Goal: Entertainment & Leisure: Consume media (video, audio)

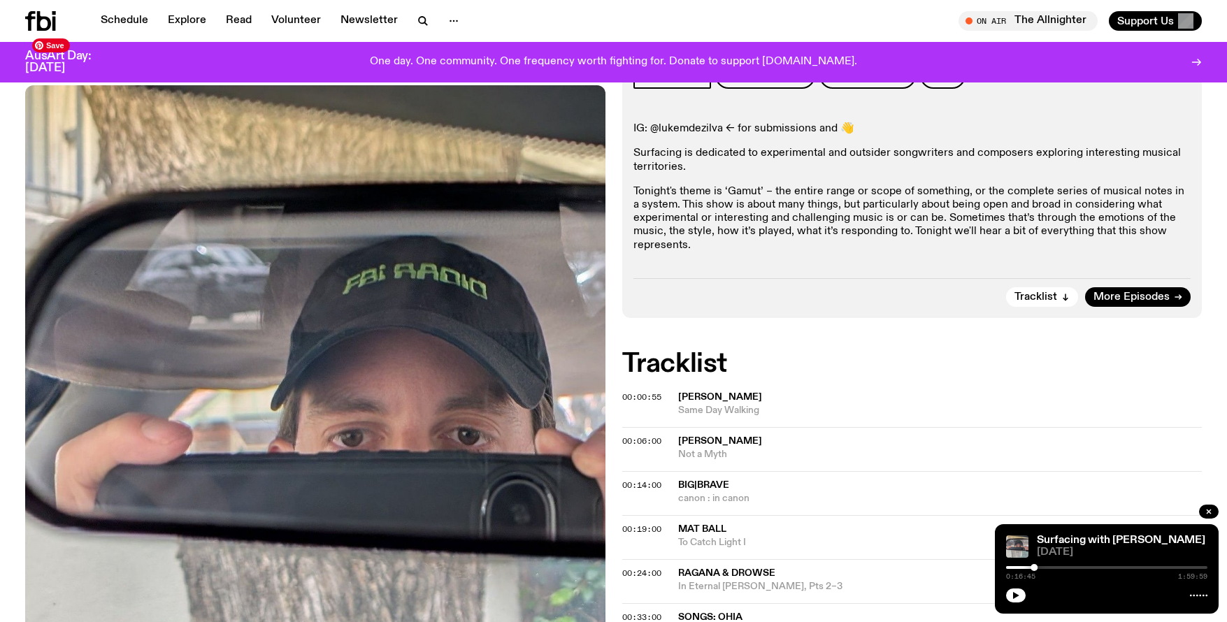
scroll to position [362, 0]
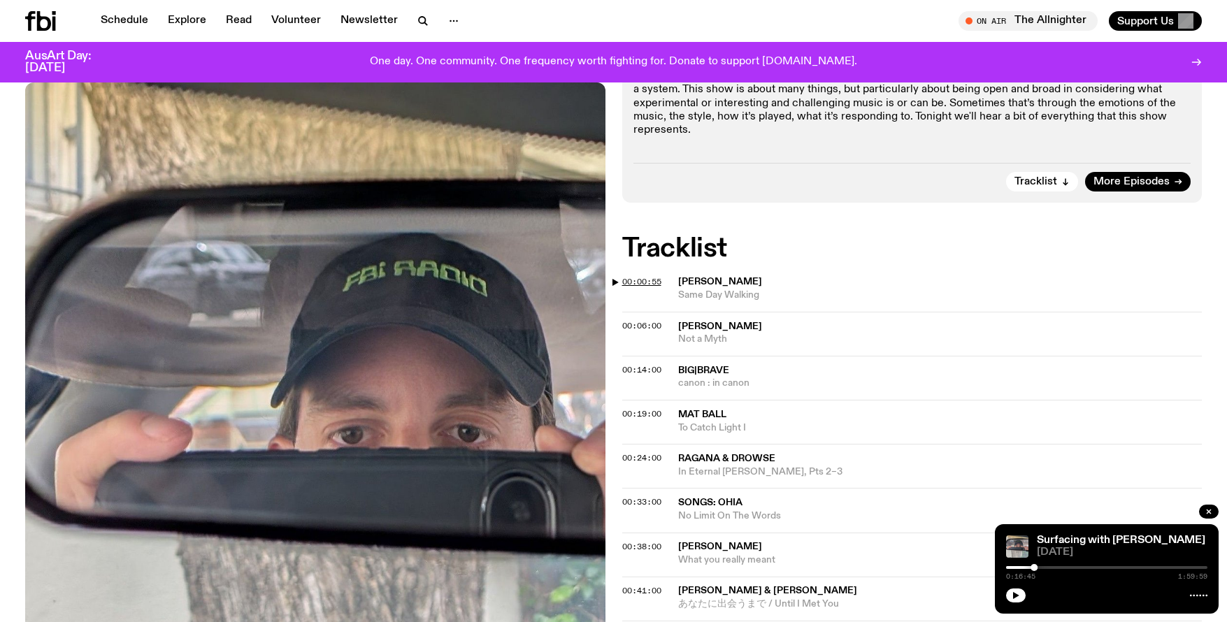
click at [640, 278] on span "00:00:55" at bounding box center [641, 281] width 39 height 11
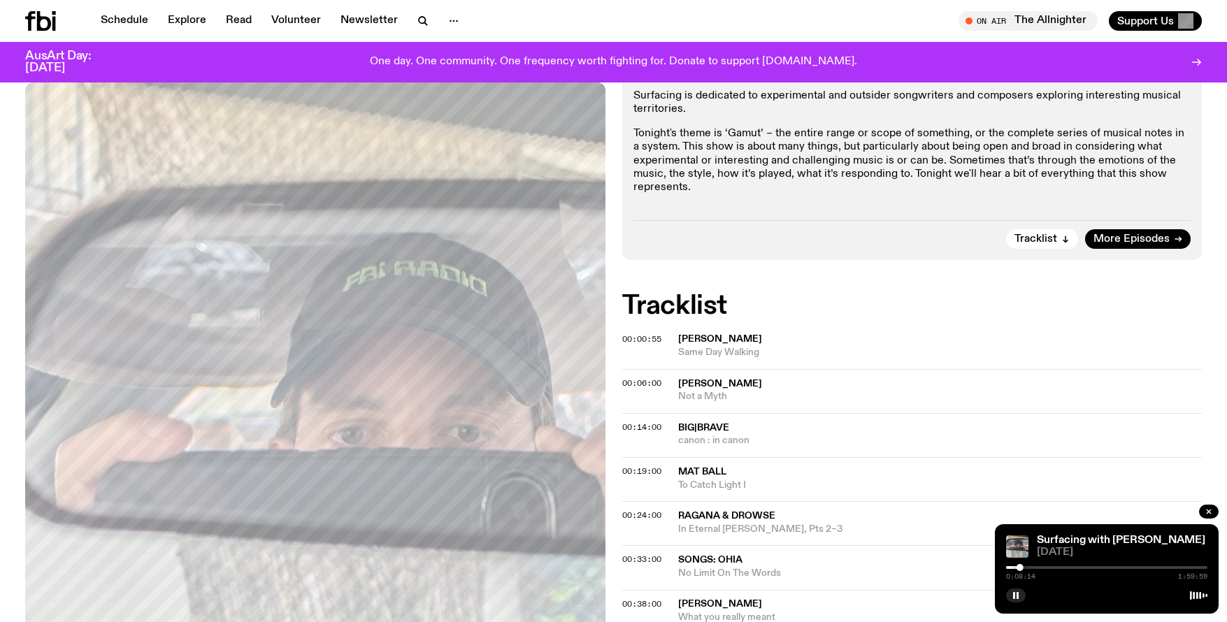
scroll to position [304, 0]
drag, startPoint x: 760, startPoint y: 395, endPoint x: 678, endPoint y: 386, distance: 82.3
click at [678, 386] on div "[PERSON_NAME] Not a Myth" at bounding box center [940, 391] width 524 height 27
copy div "[PERSON_NAME] Not a Myth"
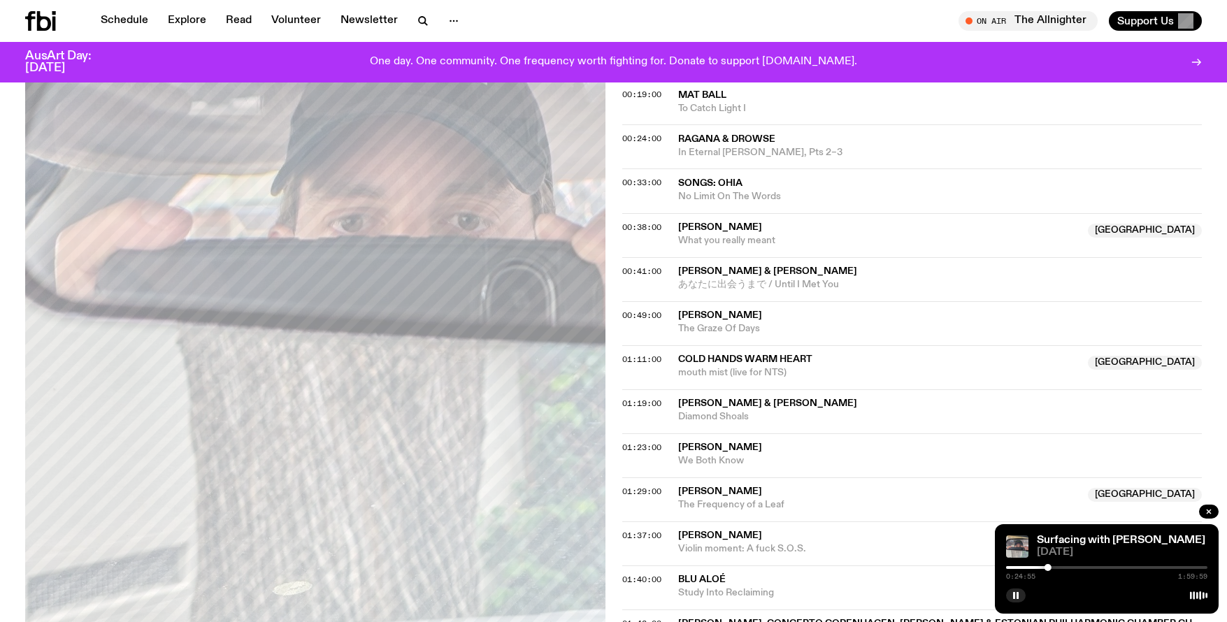
scroll to position [685, 0]
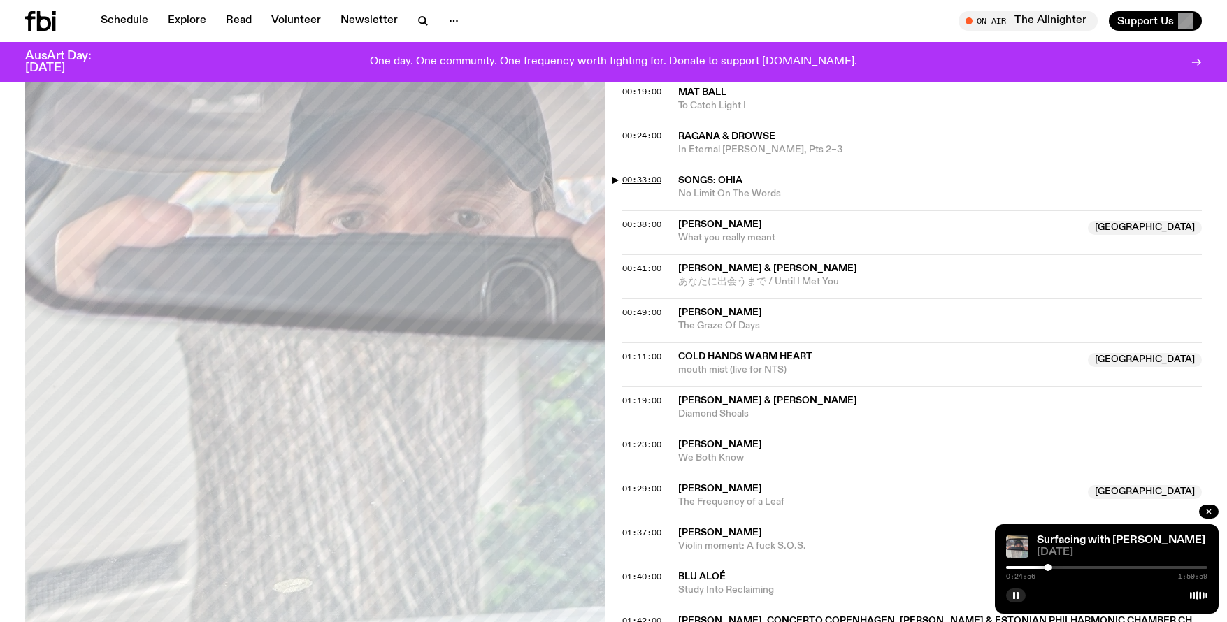
click at [643, 179] on span "00:33:00" at bounding box center [641, 179] width 39 height 11
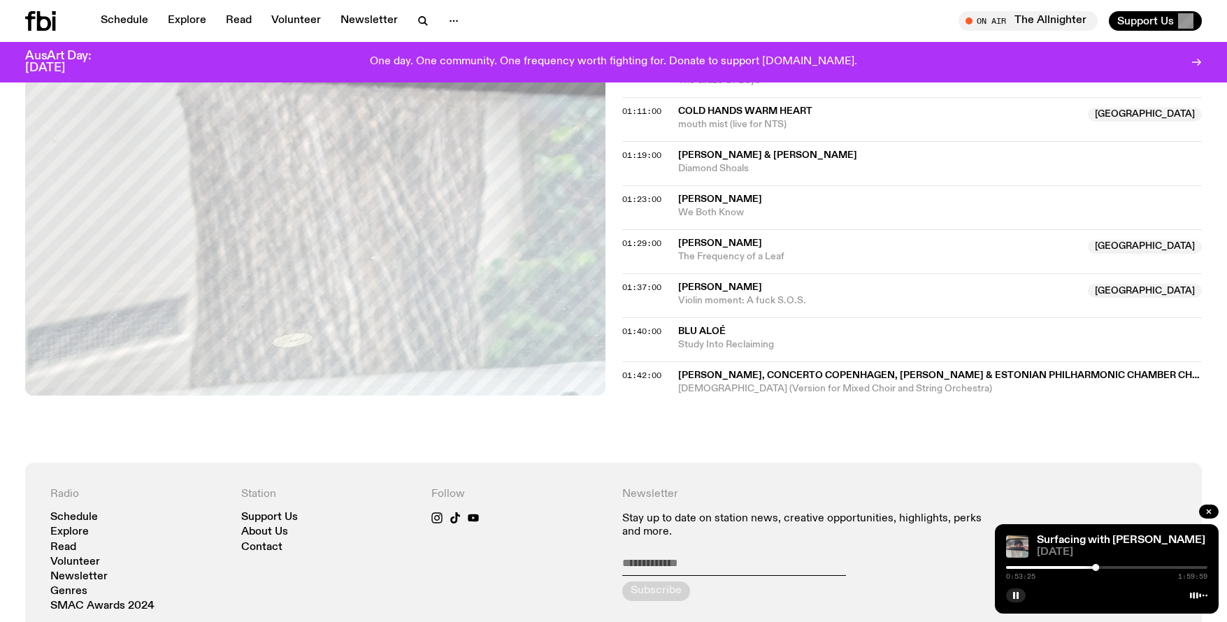
scroll to position [932, 0]
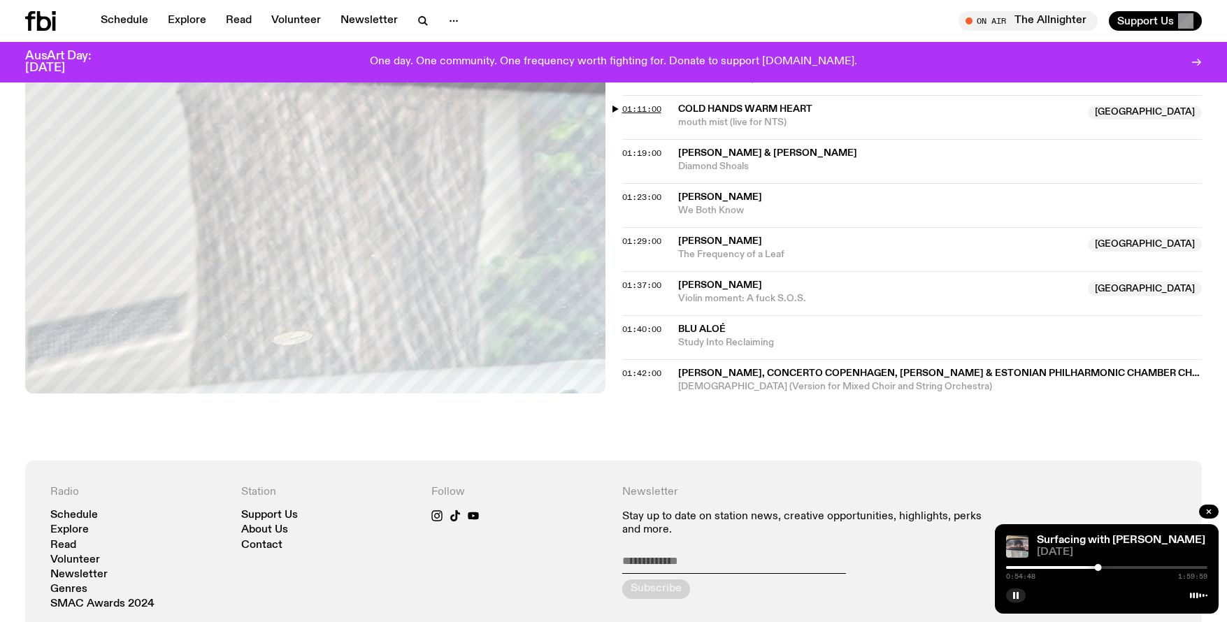
click at [639, 108] on span "01:11:00" at bounding box center [641, 108] width 39 height 11
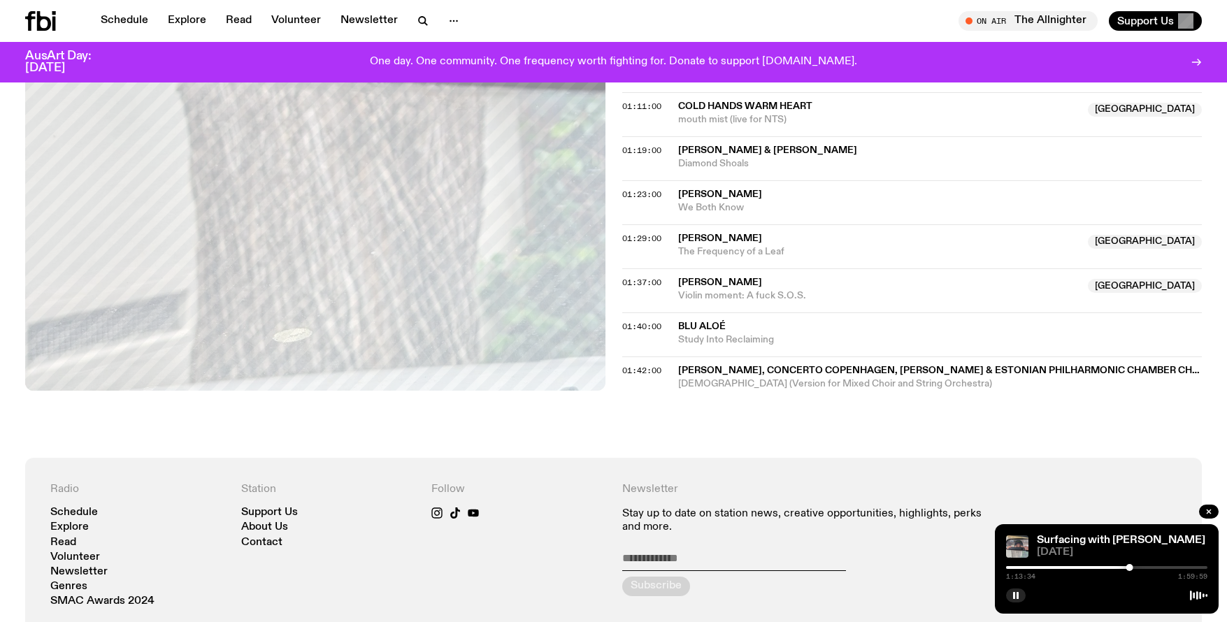
scroll to position [938, 0]
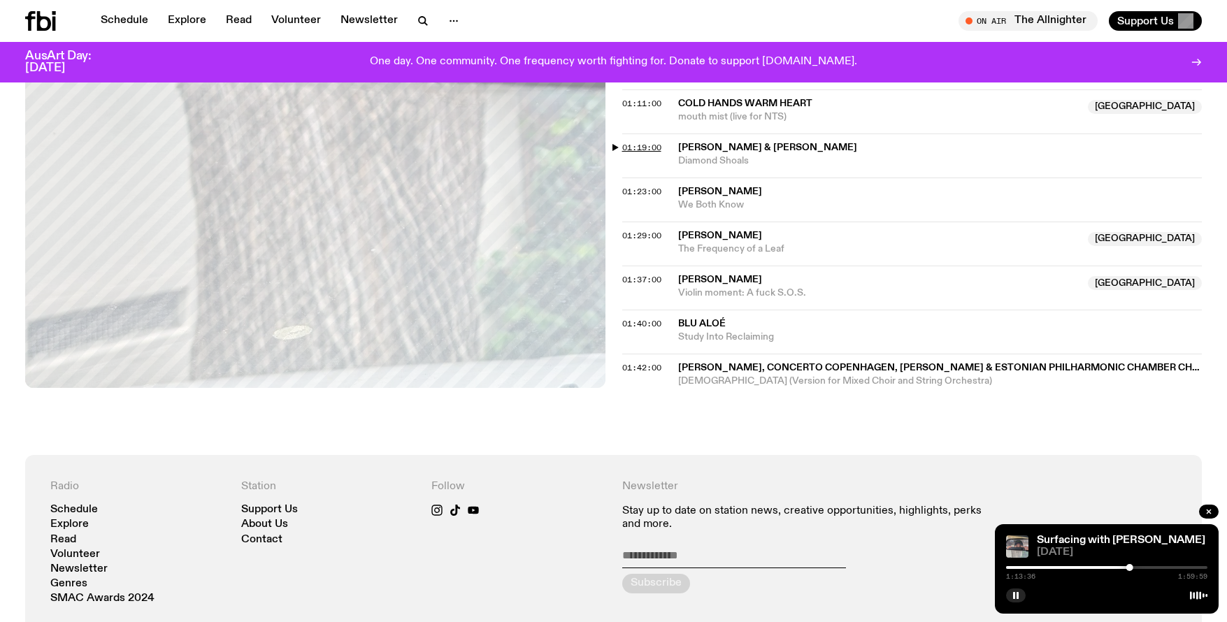
click at [631, 145] on span "01:19:00" at bounding box center [641, 147] width 39 height 11
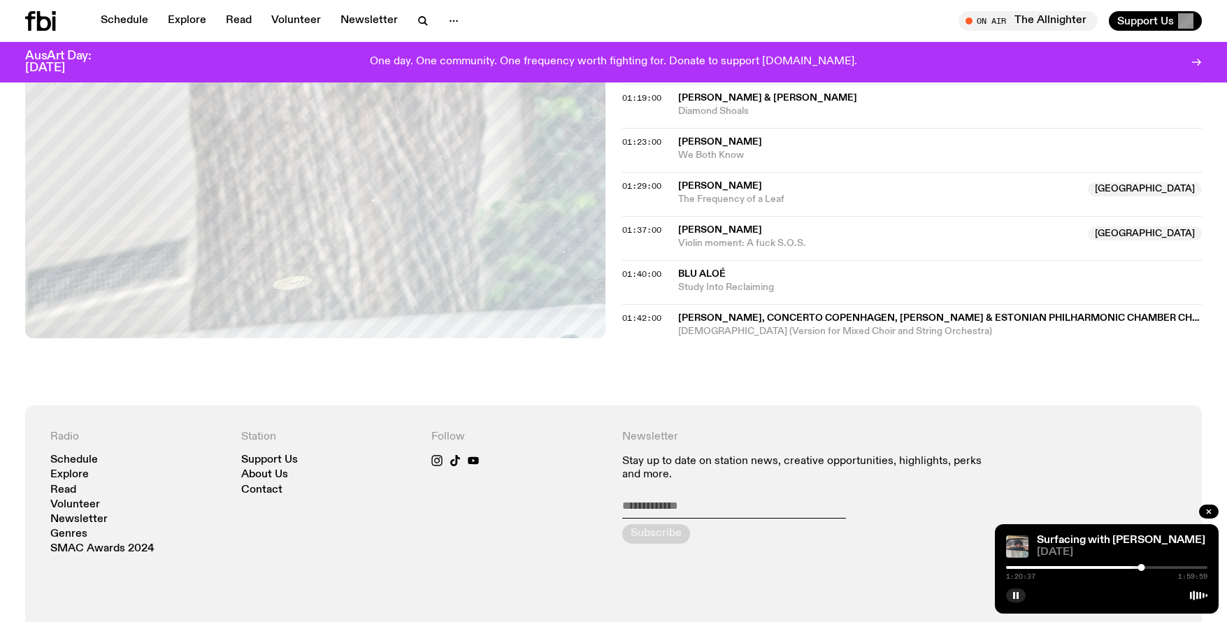
scroll to position [988, 0]
click at [634, 145] on span "01:23:00" at bounding box center [641, 141] width 39 height 11
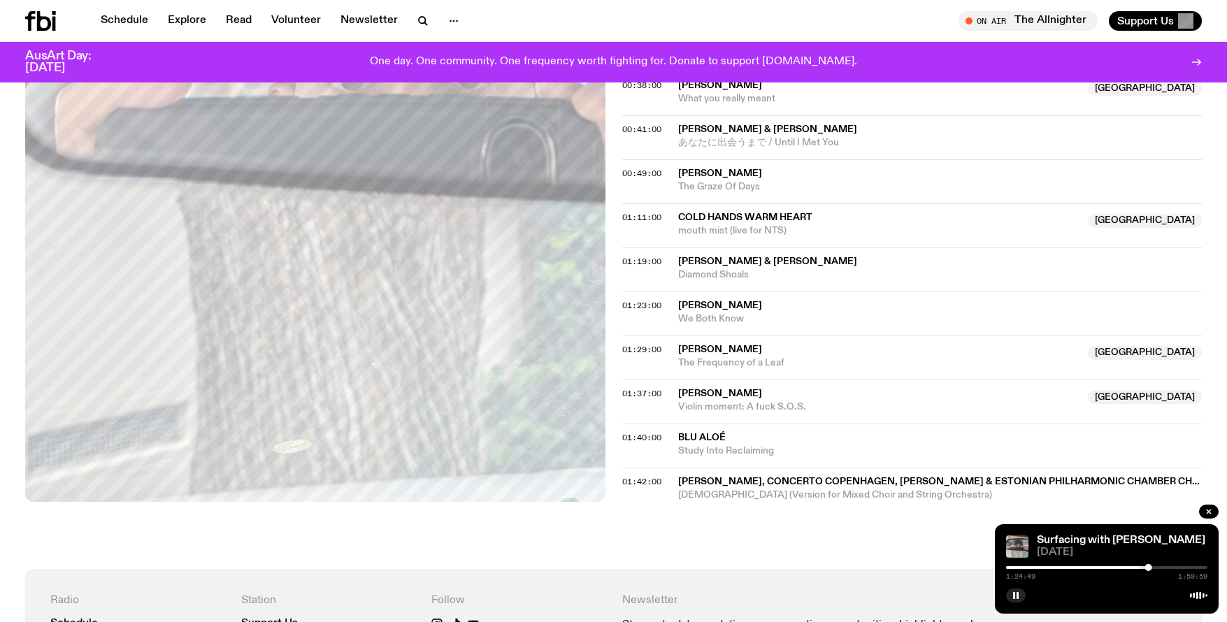
scroll to position [897, 0]
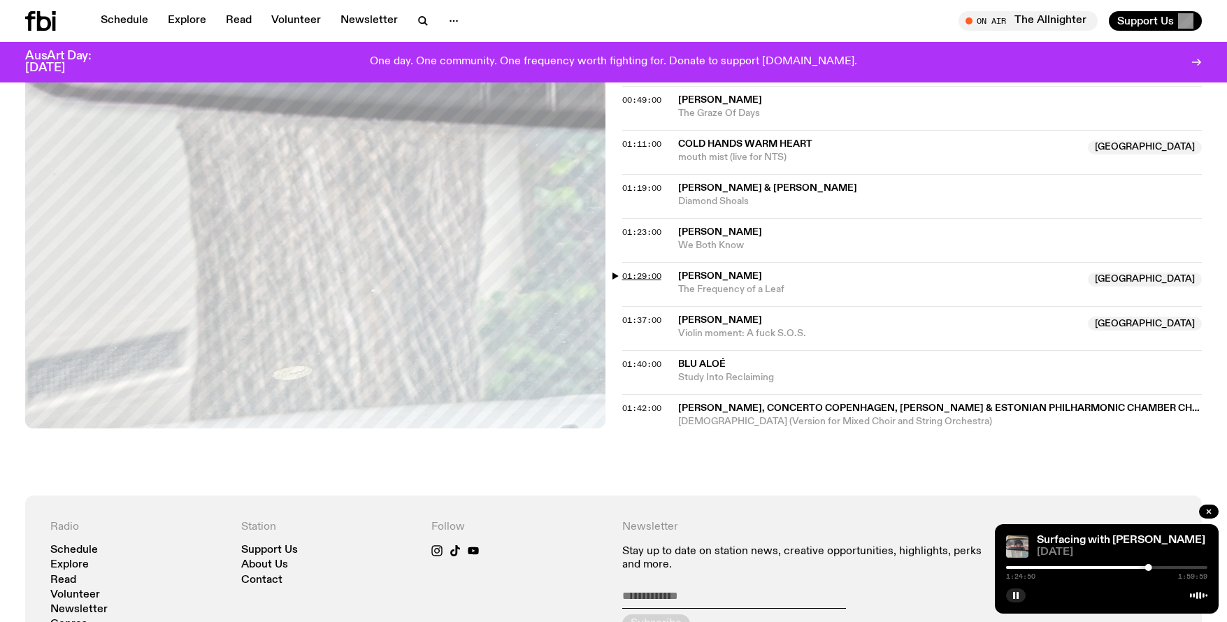
click at [648, 276] on span "01:29:00" at bounding box center [641, 276] width 39 height 11
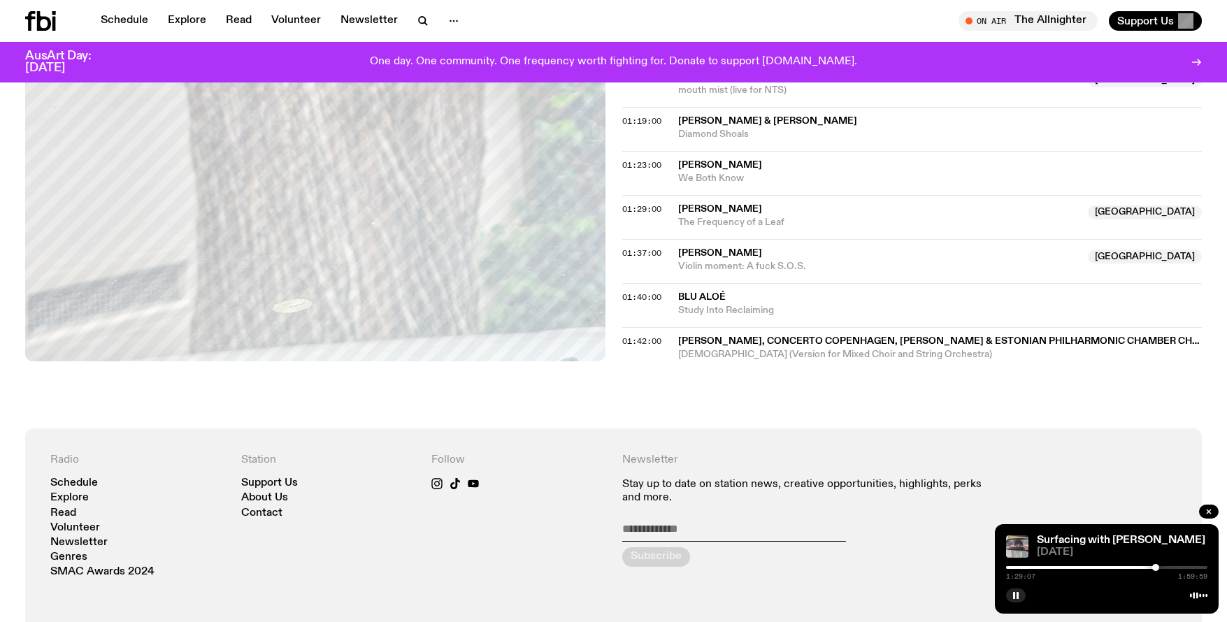
scroll to position [967, 0]
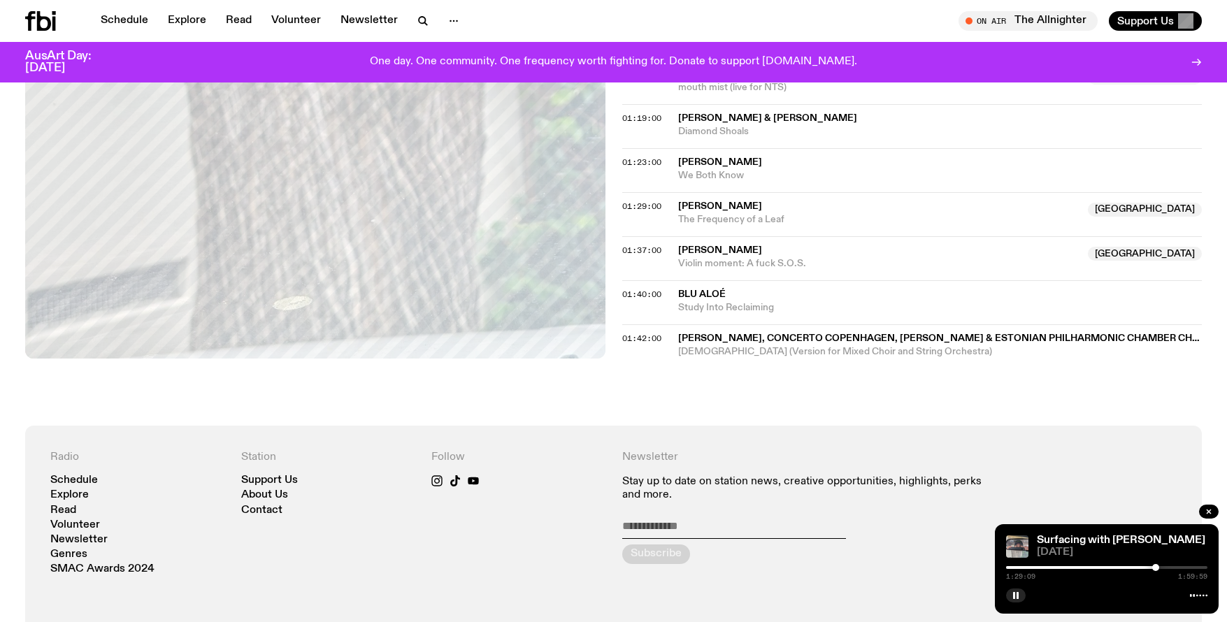
click at [1155, 568] on div at bounding box center [1155, 567] width 7 height 7
click at [1155, 566] on div at bounding box center [1155, 567] width 7 height 7
click at [1154, 566] on div at bounding box center [1153, 567] width 7 height 7
click at [1152, 566] on div at bounding box center [1152, 567] width 7 height 7
click at [1152, 566] on div at bounding box center [1151, 567] width 7 height 7
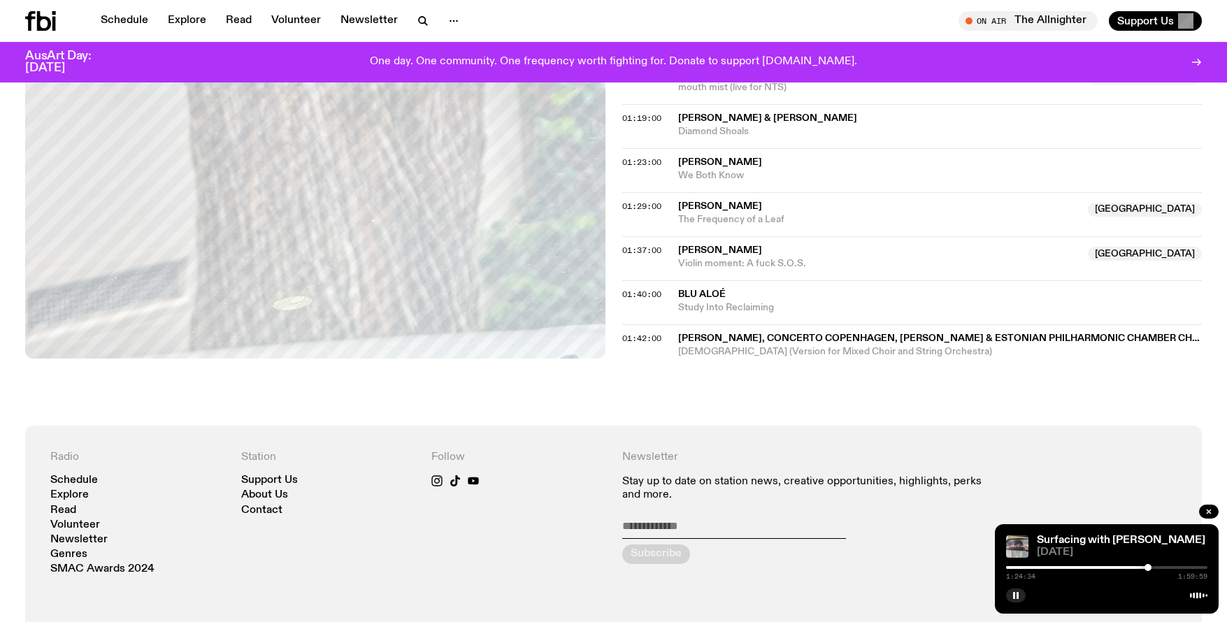
click at [1148, 566] on div at bounding box center [1148, 567] width 7 height 7
click at [1150, 566] on div at bounding box center [1149, 567] width 7 height 7
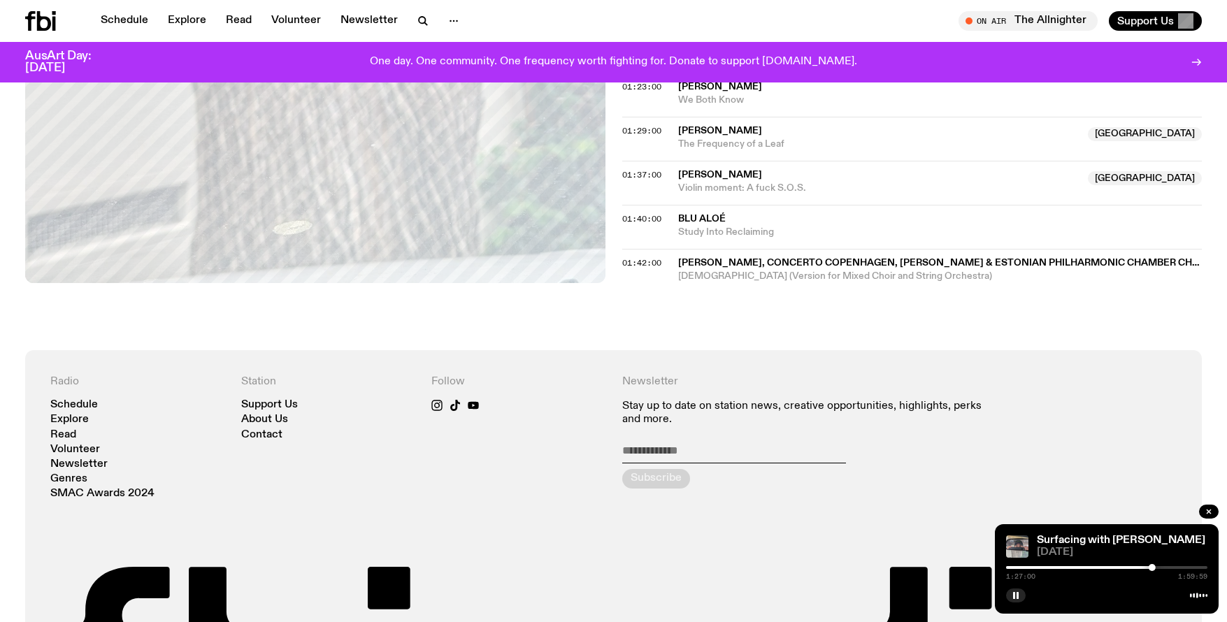
scroll to position [1052, 0]
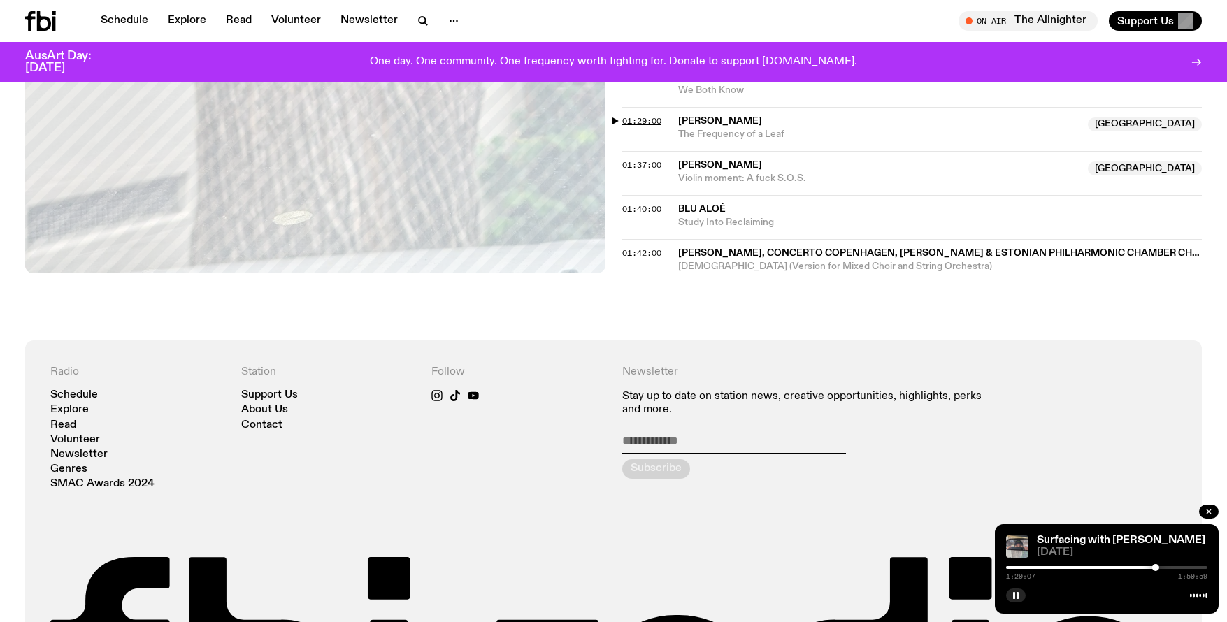
click at [636, 122] on span "01:29:00" at bounding box center [641, 120] width 39 height 11
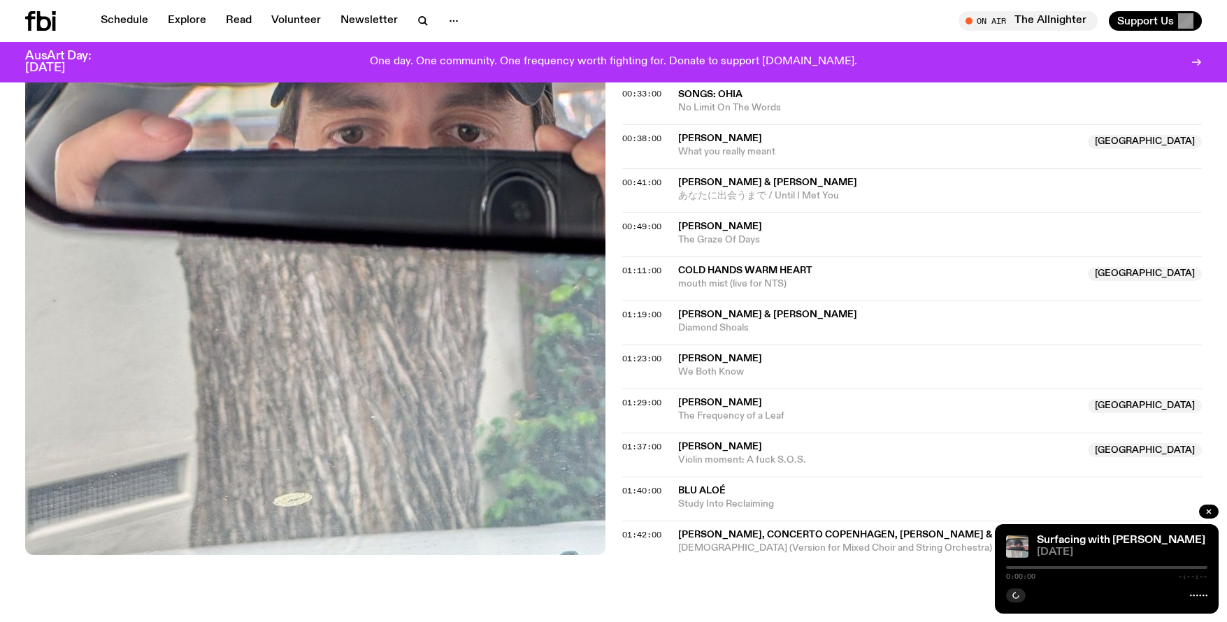
scroll to position [772, 0]
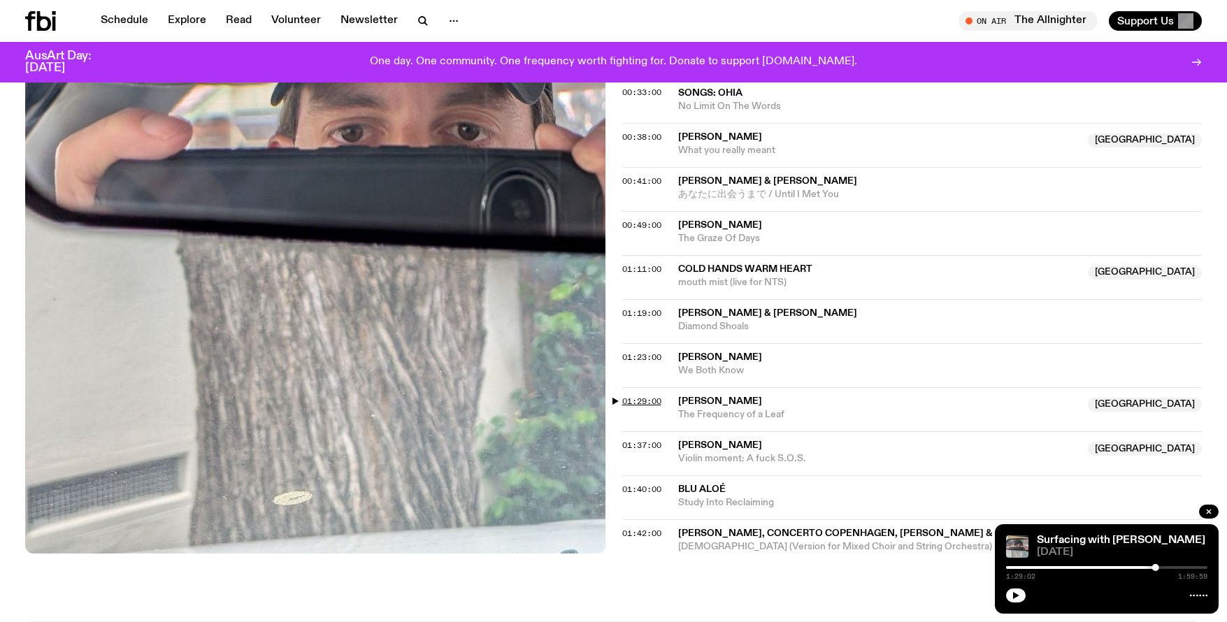
click at [631, 396] on span "01:29:00" at bounding box center [641, 401] width 39 height 11
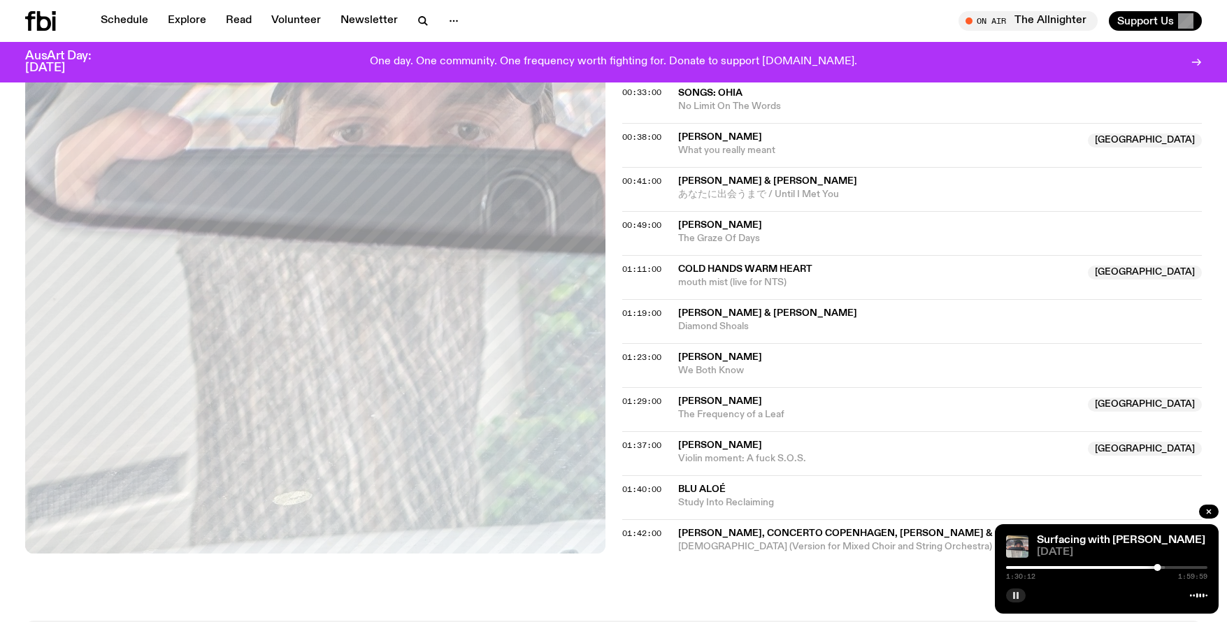
click at [1015, 599] on rect "button" at bounding box center [1014, 595] width 2 height 7
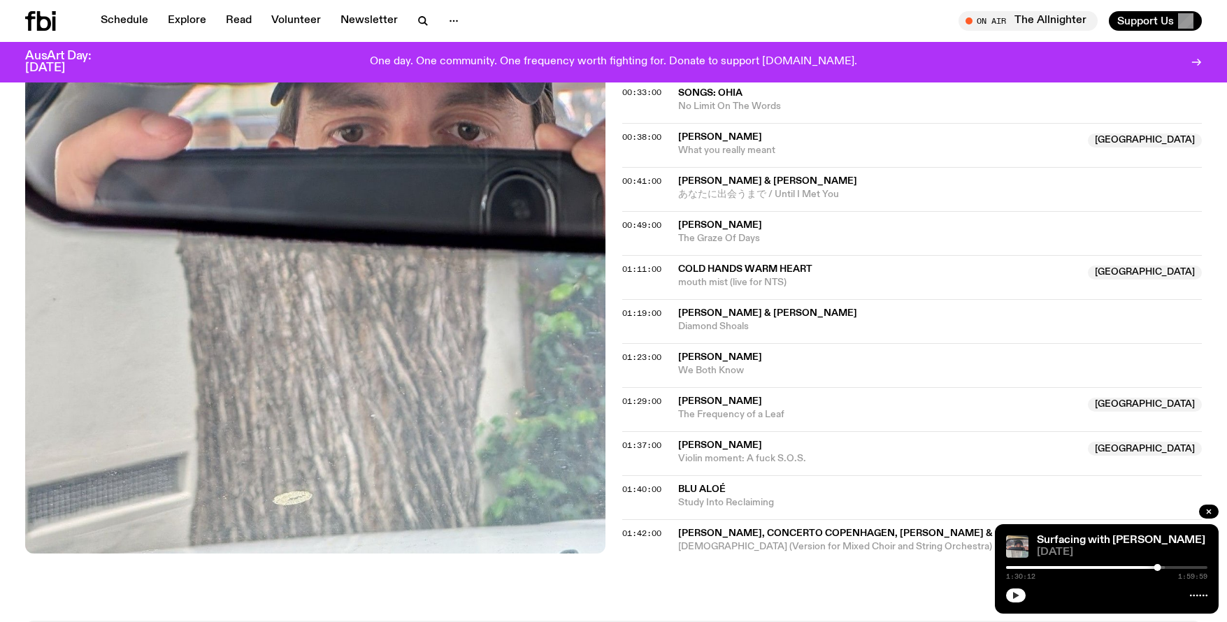
click at [1010, 606] on div "Surfacing with Luke M de Zilva 07.10.25 1:30:12 1:59:59" at bounding box center [1107, 569] width 224 height 90
click at [1013, 601] on button "button" at bounding box center [1016, 596] width 20 height 14
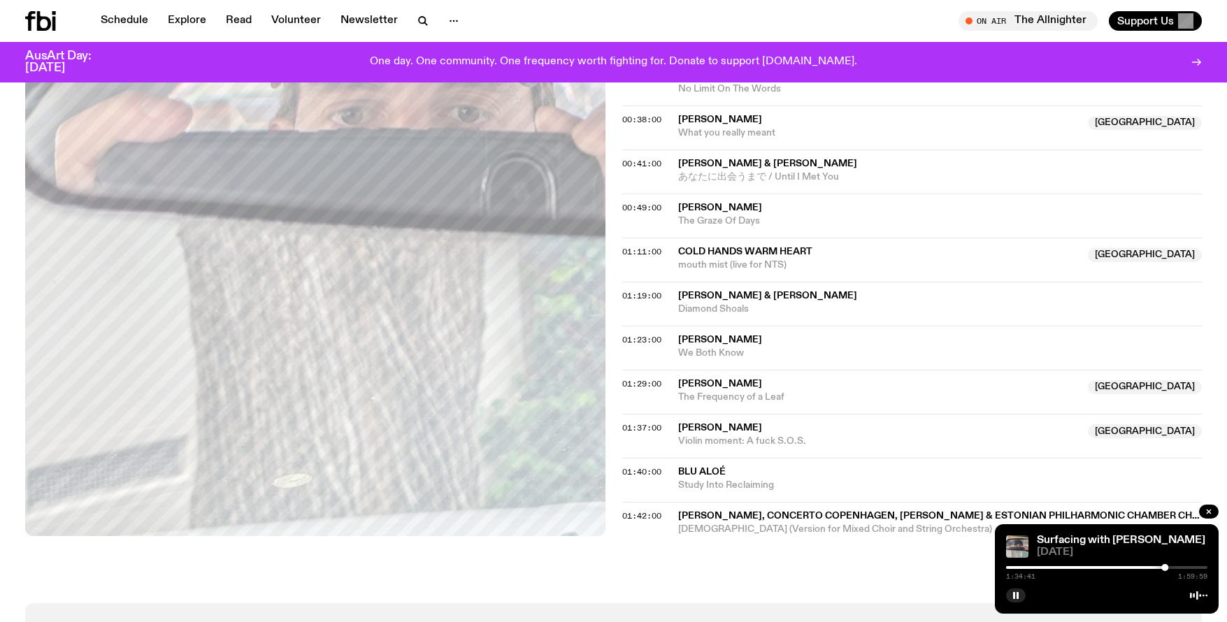
scroll to position [790, 0]
click at [648, 426] on span "01:37:00" at bounding box center [641, 427] width 39 height 11
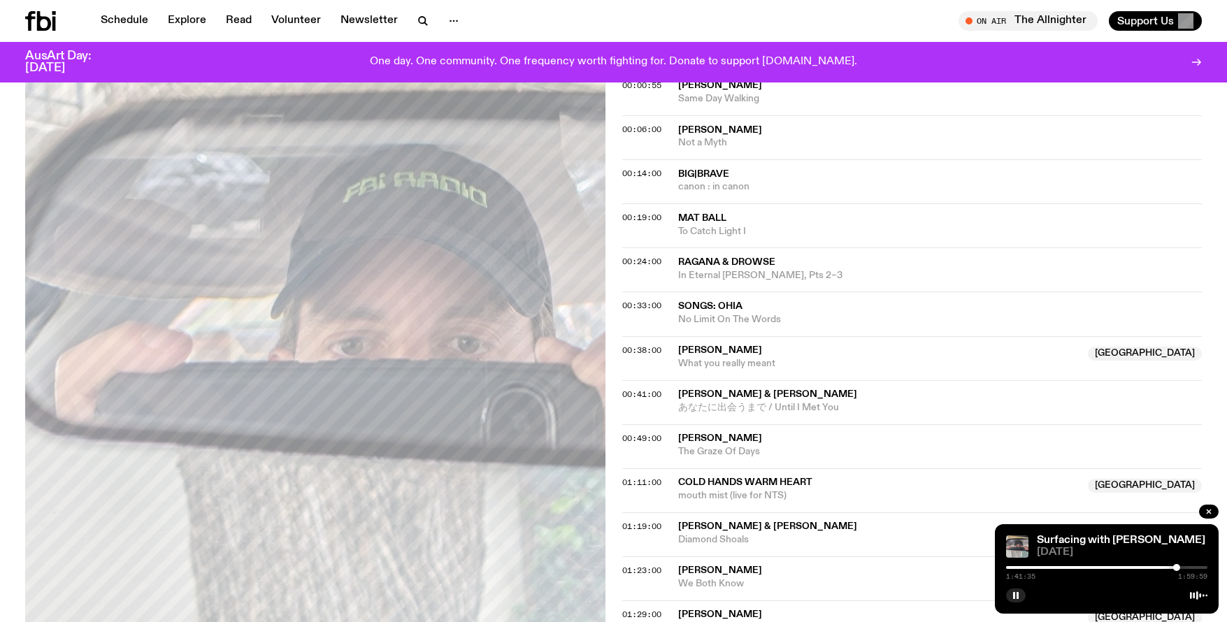
scroll to position [122, 0]
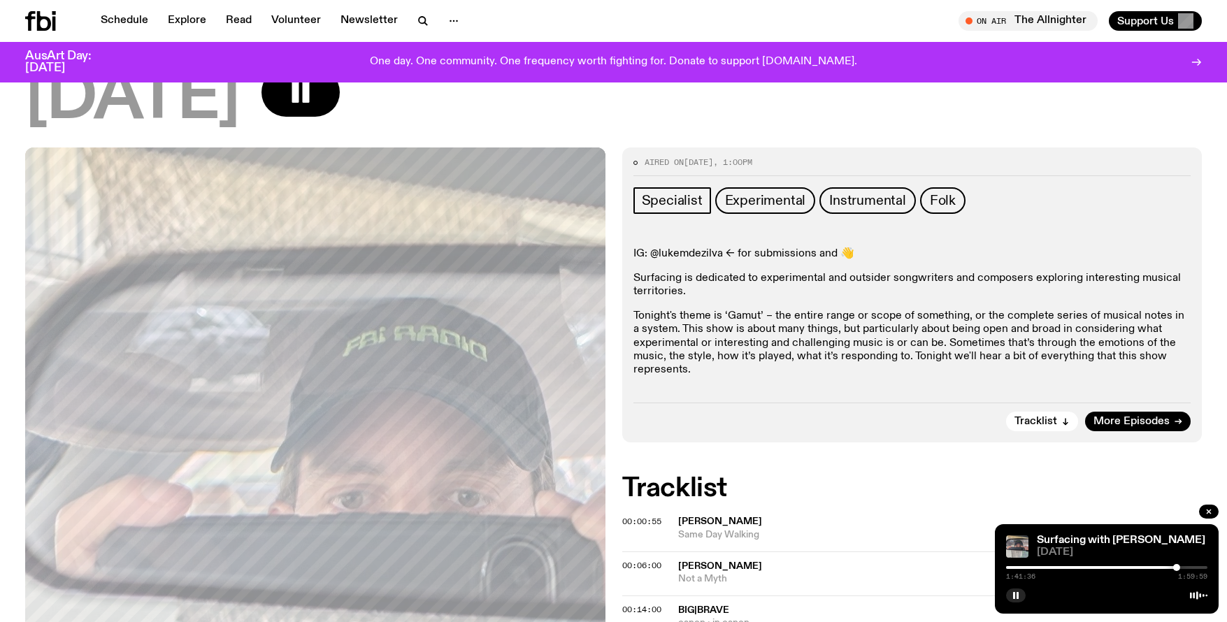
drag, startPoint x: 1145, startPoint y: 422, endPoint x: 1124, endPoint y: 435, distance: 24.5
click at [1145, 422] on span "More Episodes" at bounding box center [1132, 422] width 76 height 10
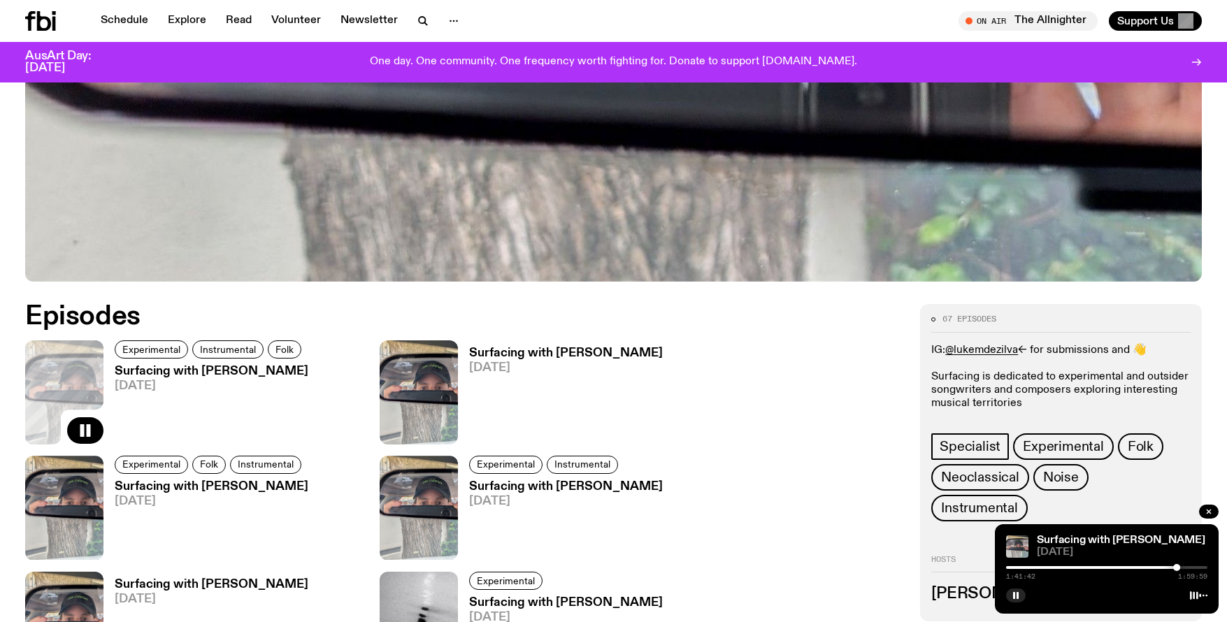
scroll to position [702, 0]
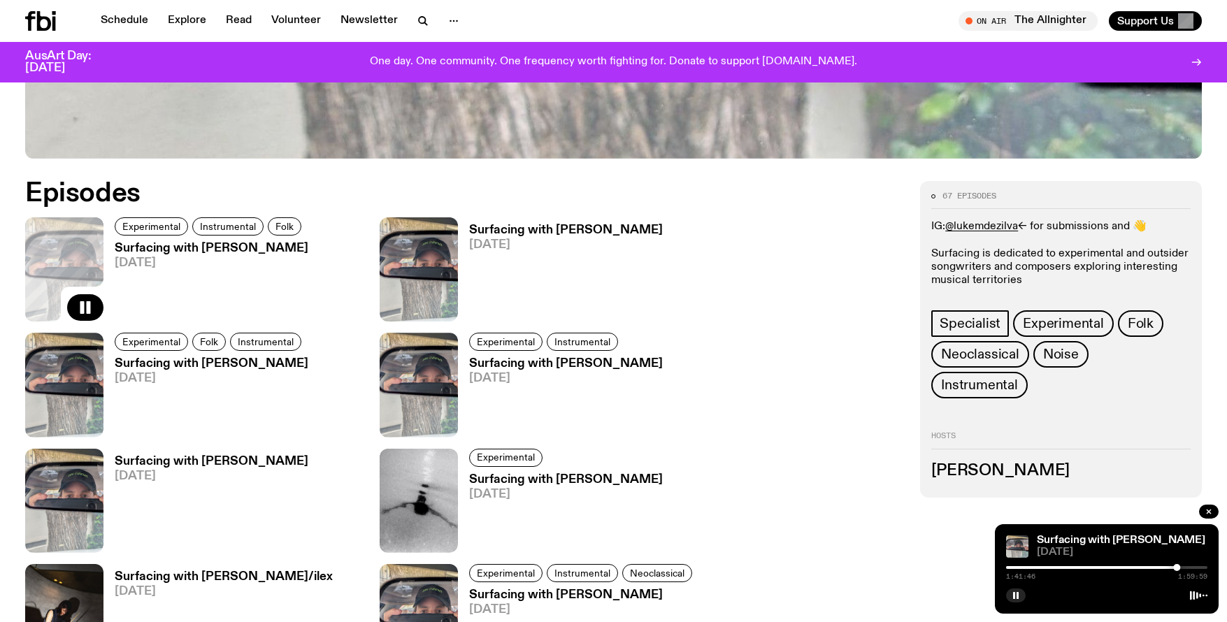
click at [594, 227] on h3 "Surfacing with [PERSON_NAME]" at bounding box center [566, 230] width 194 height 12
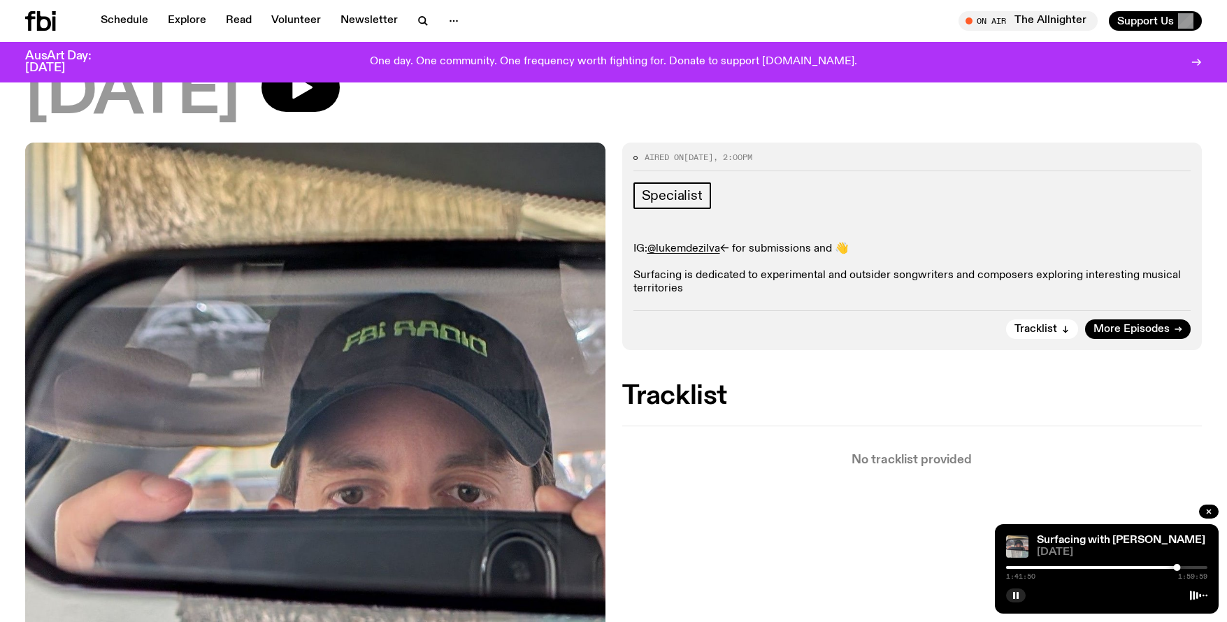
scroll to position [51, 0]
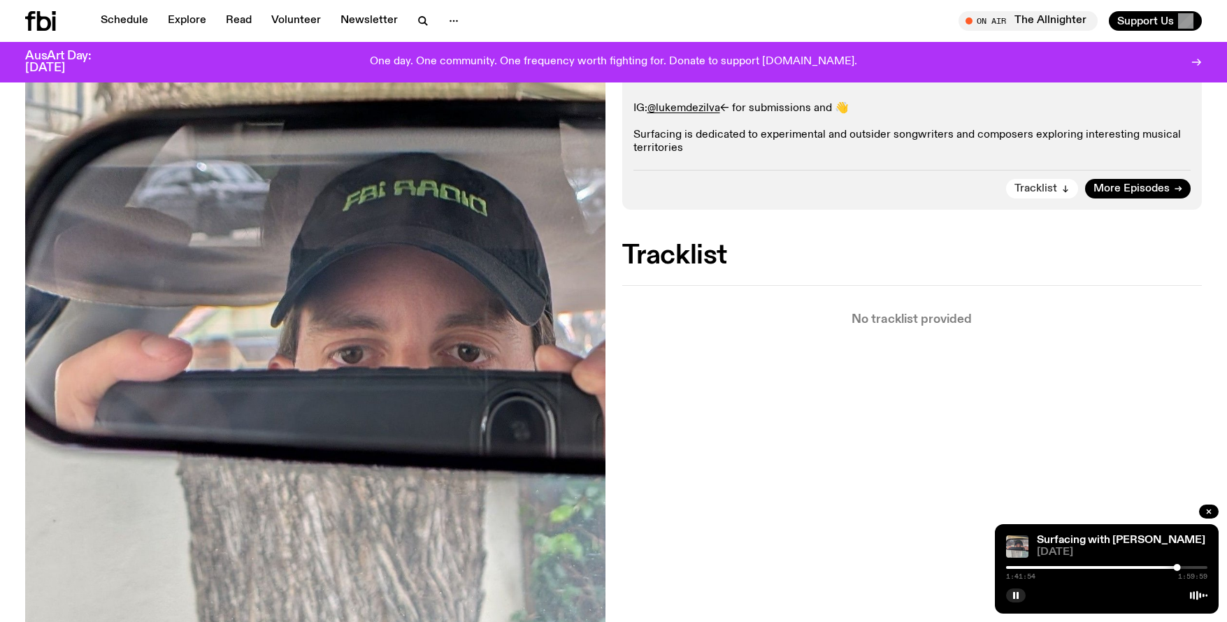
click at [1052, 189] on span "Tracklist" at bounding box center [1036, 189] width 43 height 10
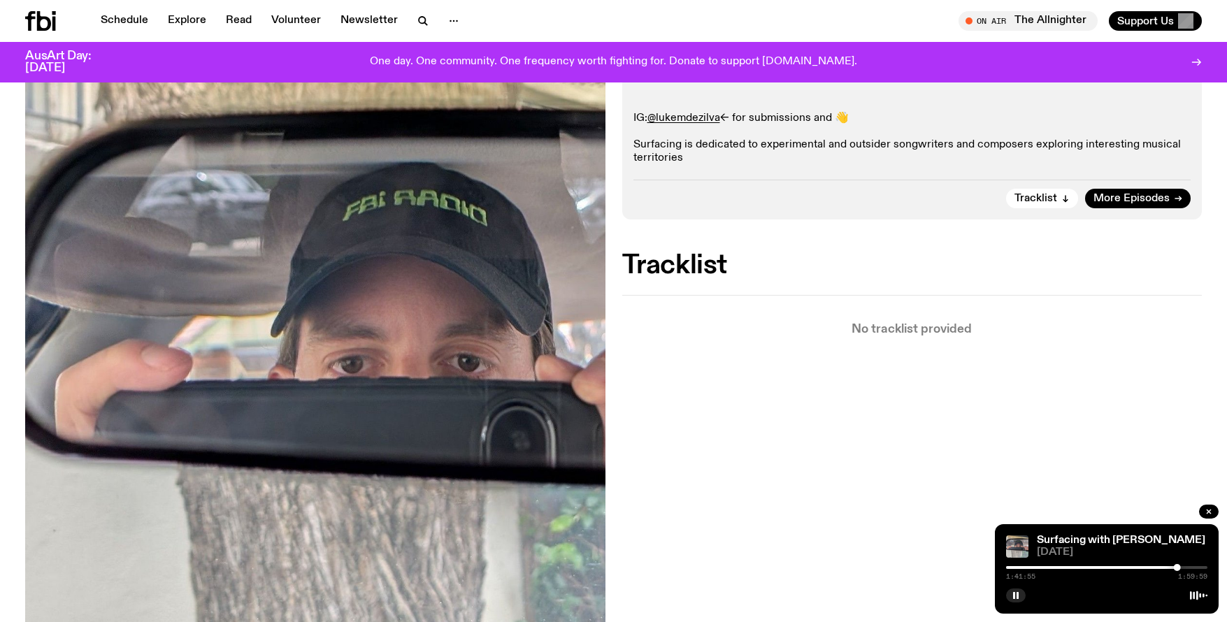
scroll to position [64, 0]
